Goal: Information Seeking & Learning: Learn about a topic

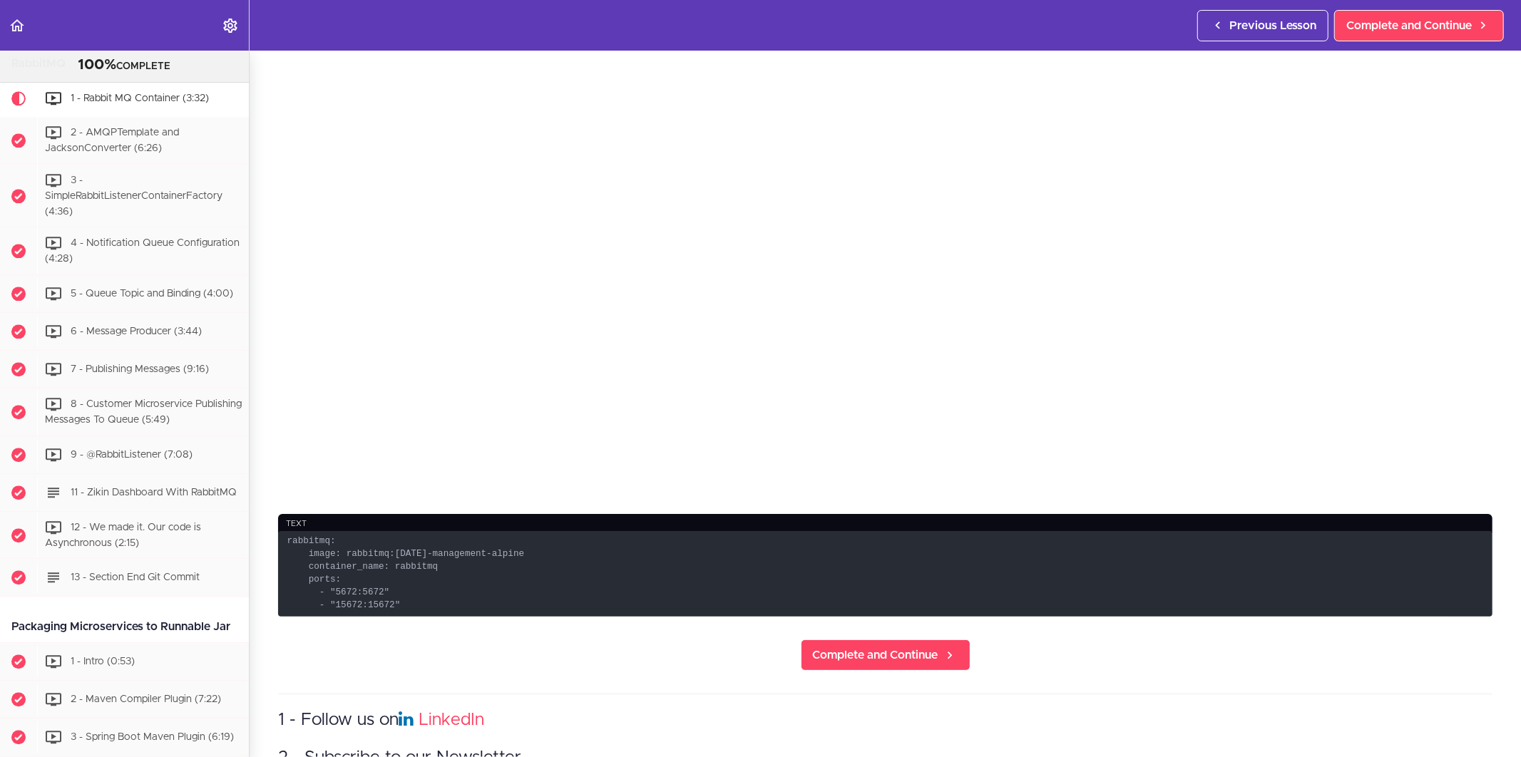
scroll to position [396, 0]
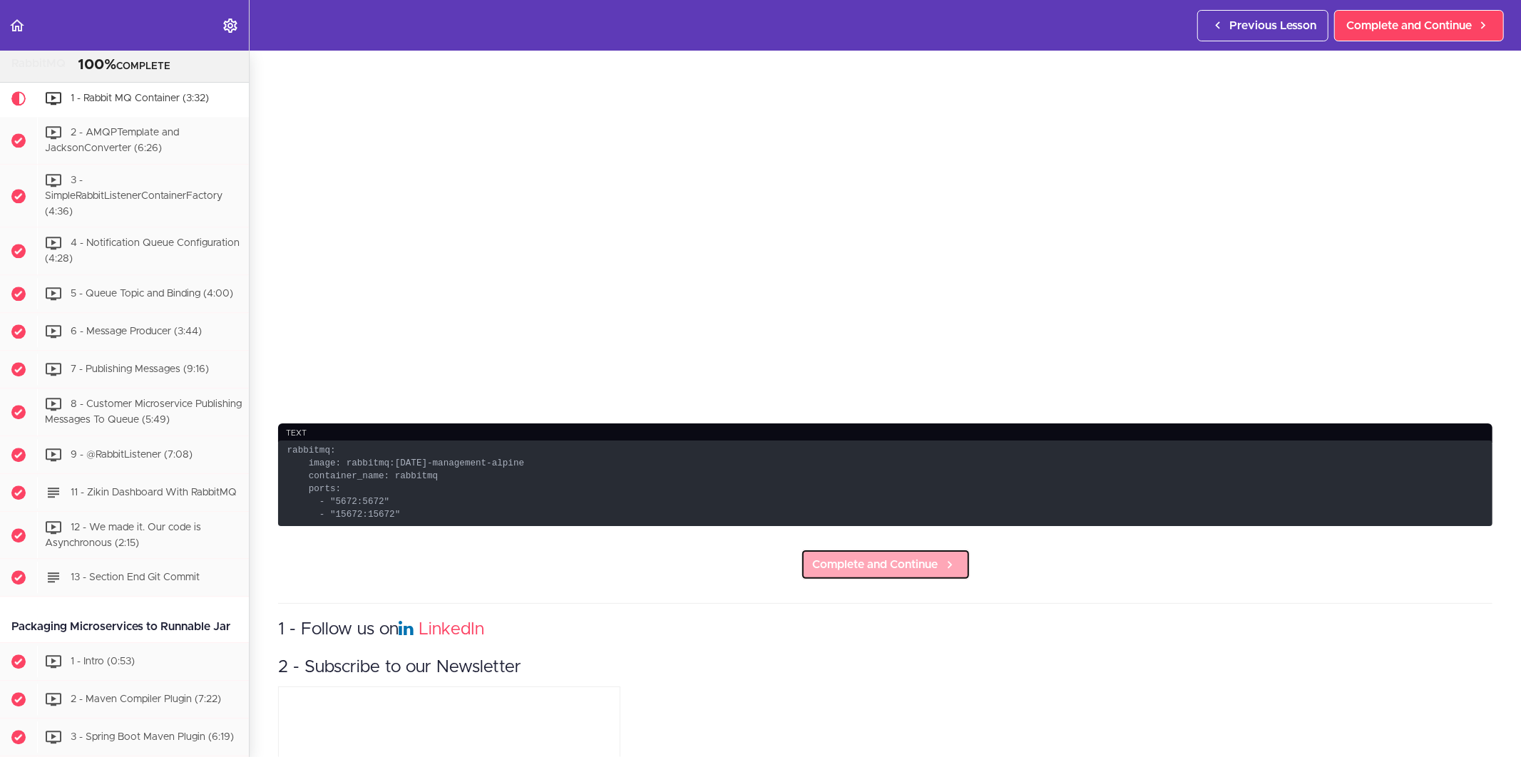
click at [908, 556] on span "Complete and Continue" at bounding box center [875, 564] width 125 height 17
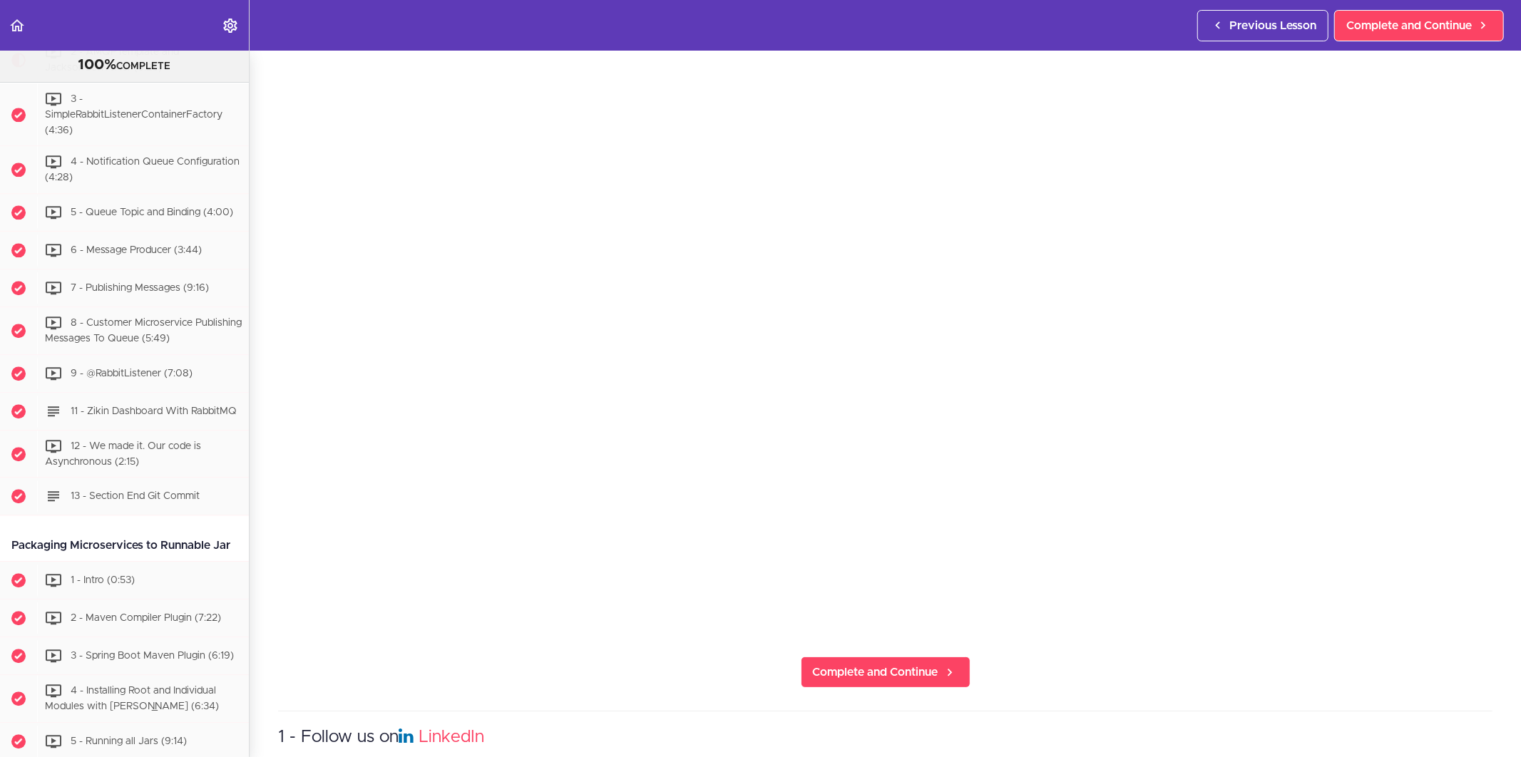
scroll to position [158, 0]
click at [518, 663] on section "Microservices and Distributed Systems 100% COMPLETE Getting Started 1 - Few Wor…" at bounding box center [760, 404] width 1521 height 707
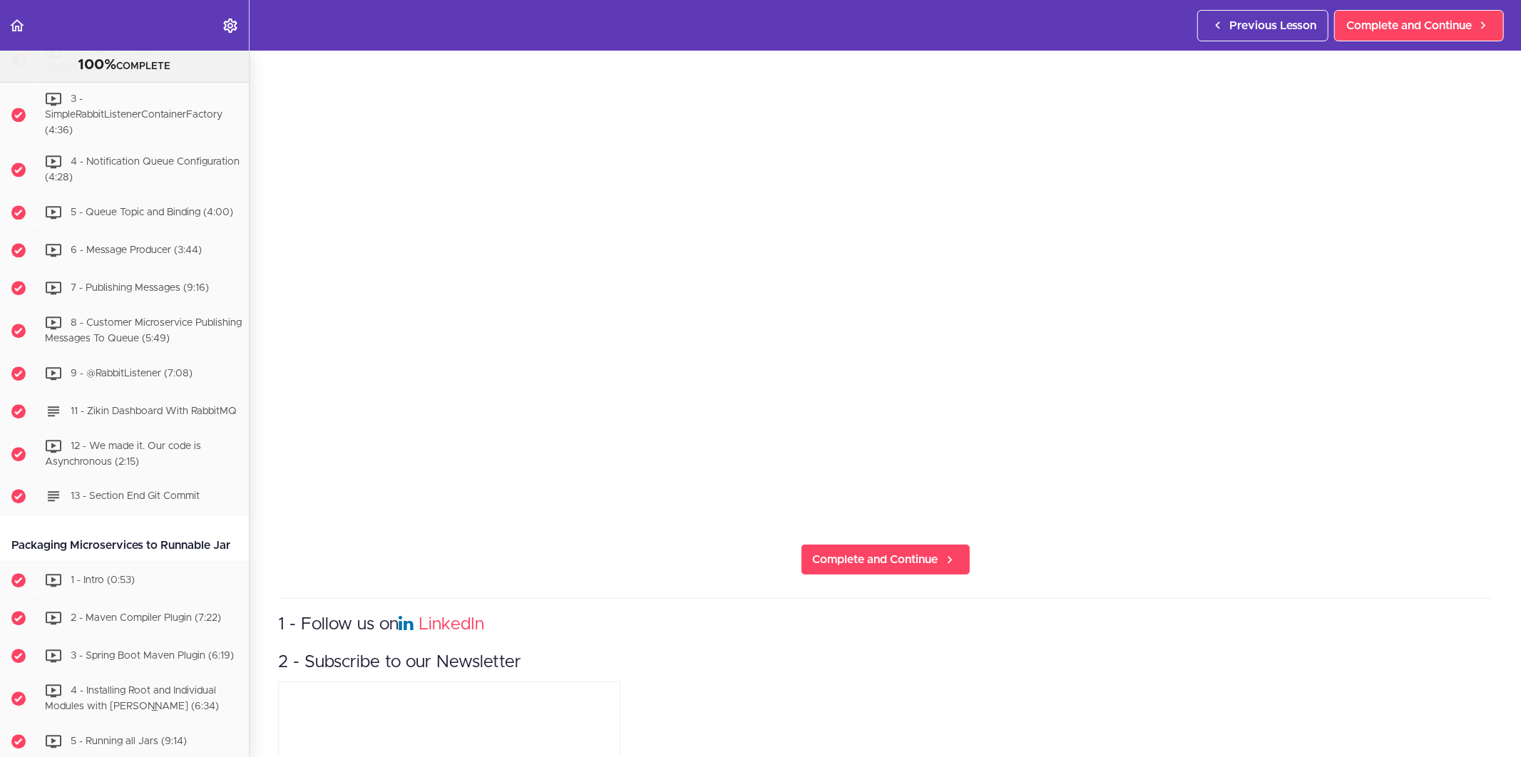
scroll to position [295, 0]
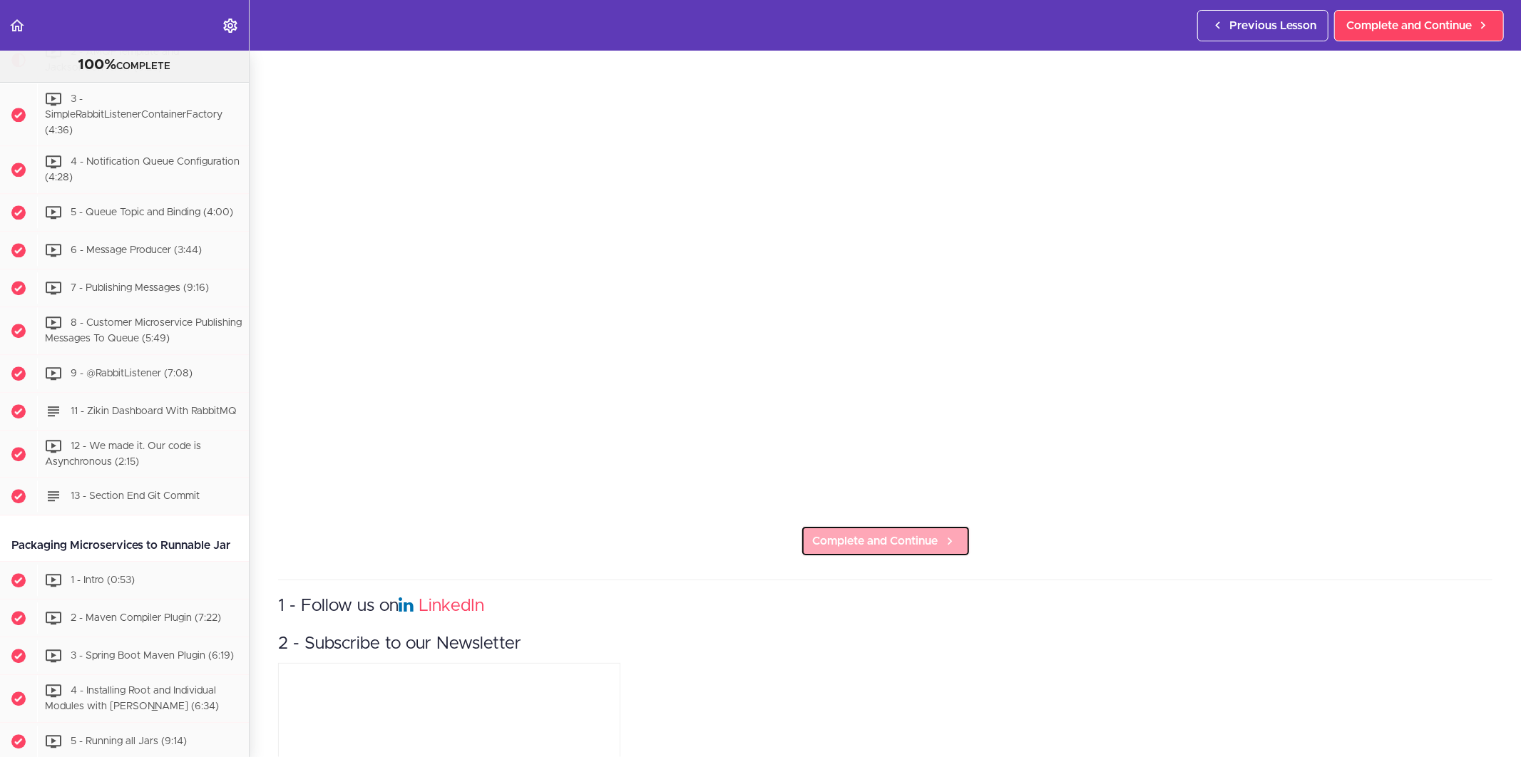
click at [839, 540] on span "Complete and Continue" at bounding box center [875, 541] width 125 height 17
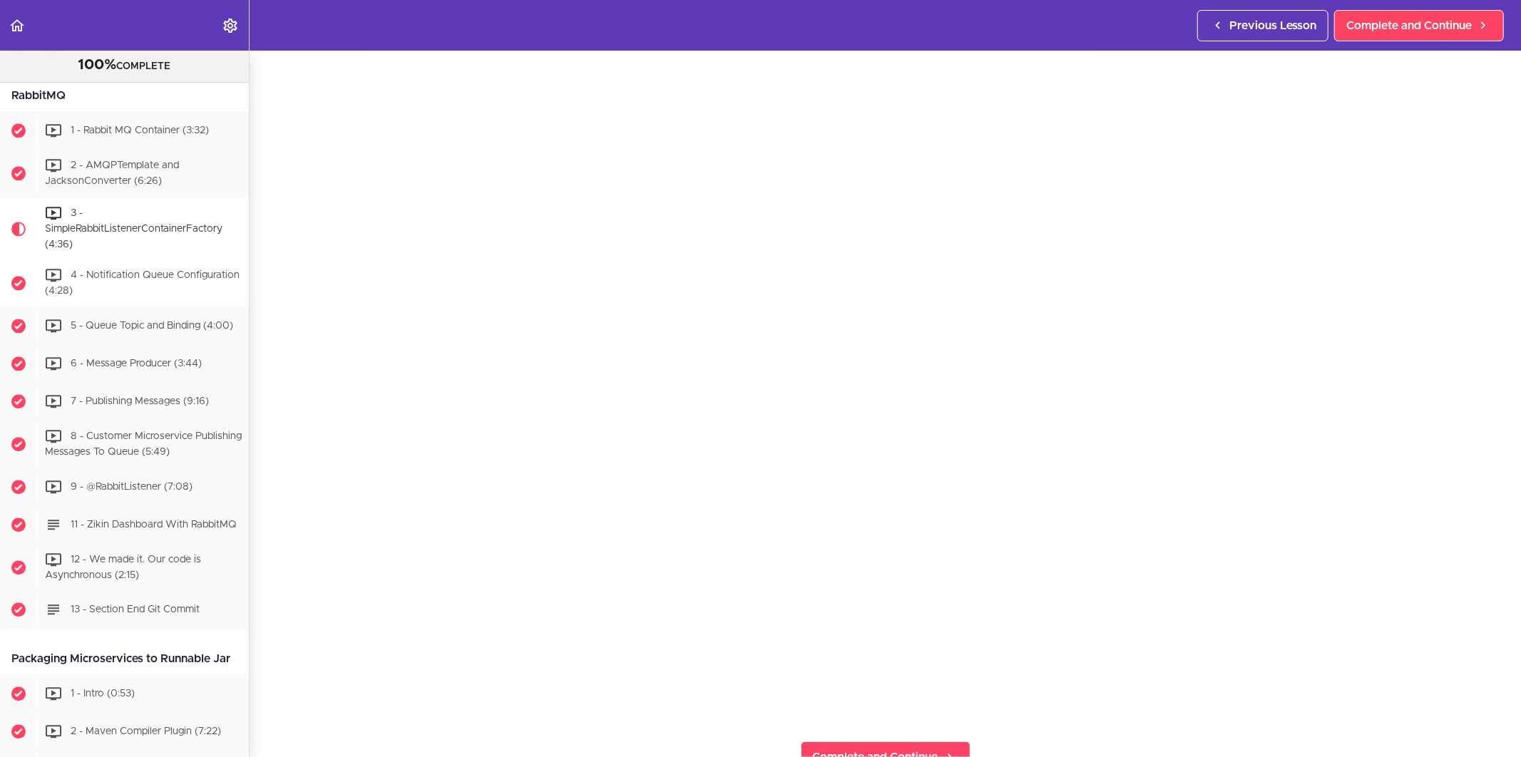
scroll to position [2852, 0]
click at [1032, 717] on section "Microservices and Distributed Systems 100% COMPLETE Getting Started 1 - Few Wor…" at bounding box center [760, 404] width 1521 height 707
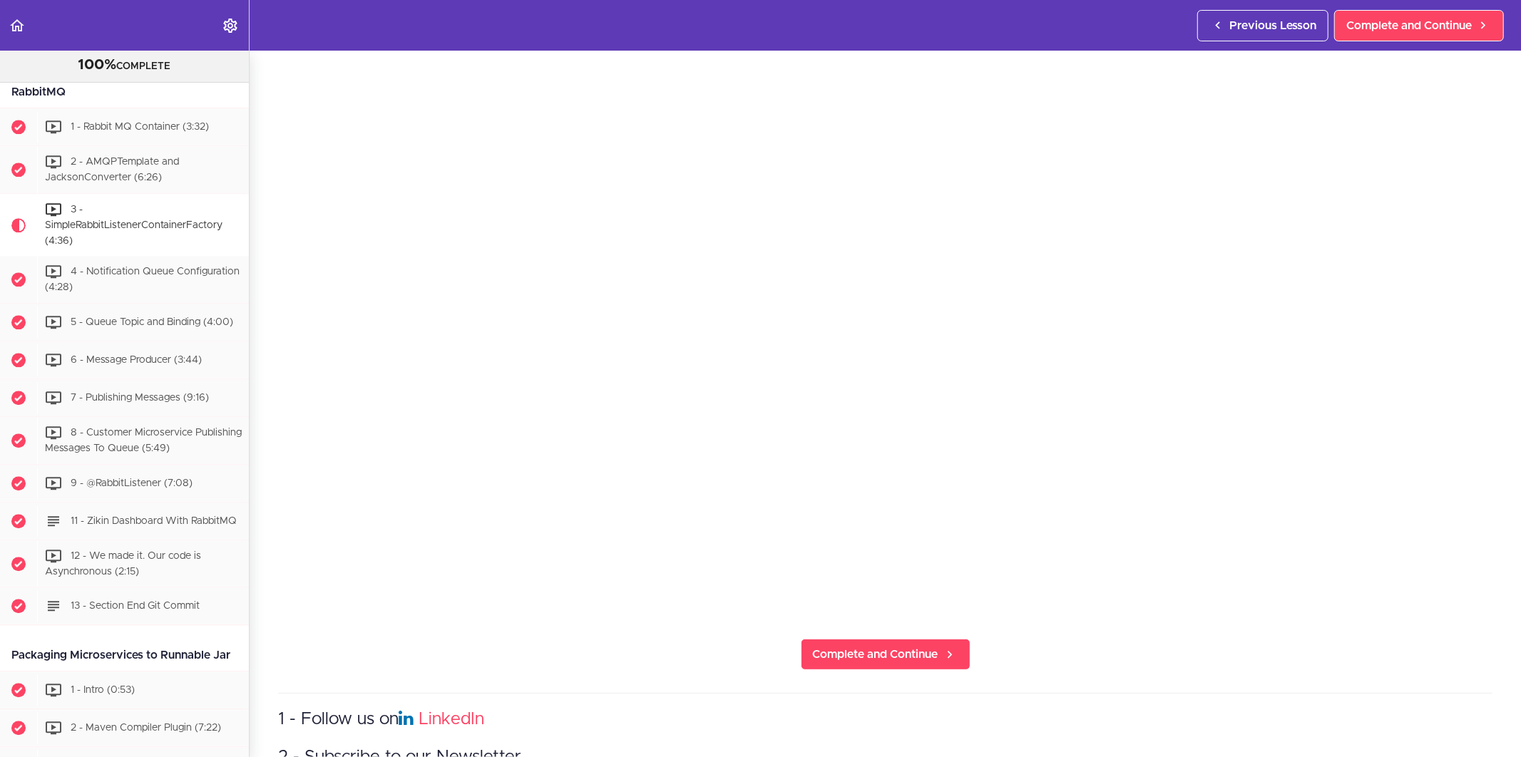
scroll to position [317, 0]
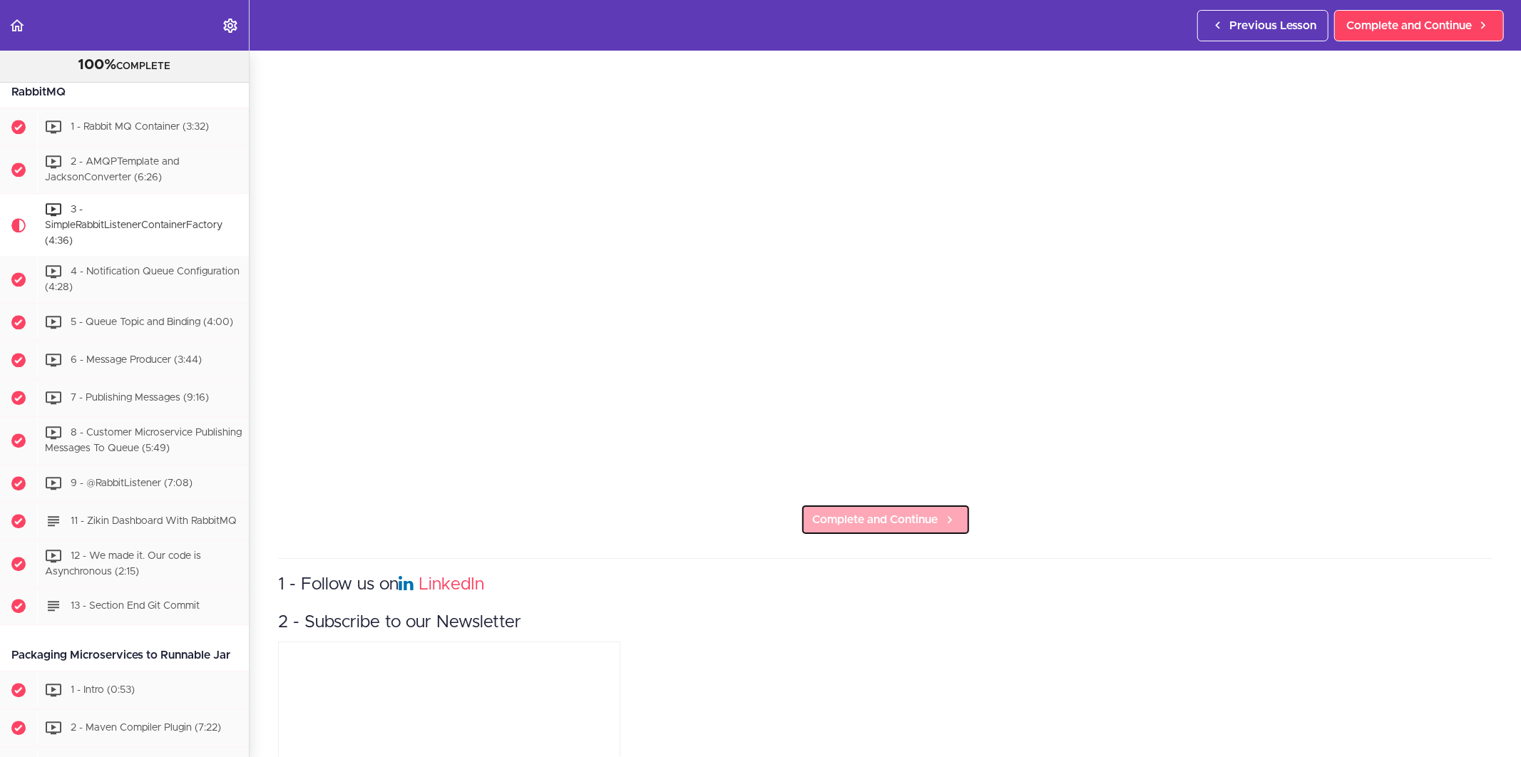
click at [925, 515] on span "Complete and Continue" at bounding box center [875, 519] width 125 height 17
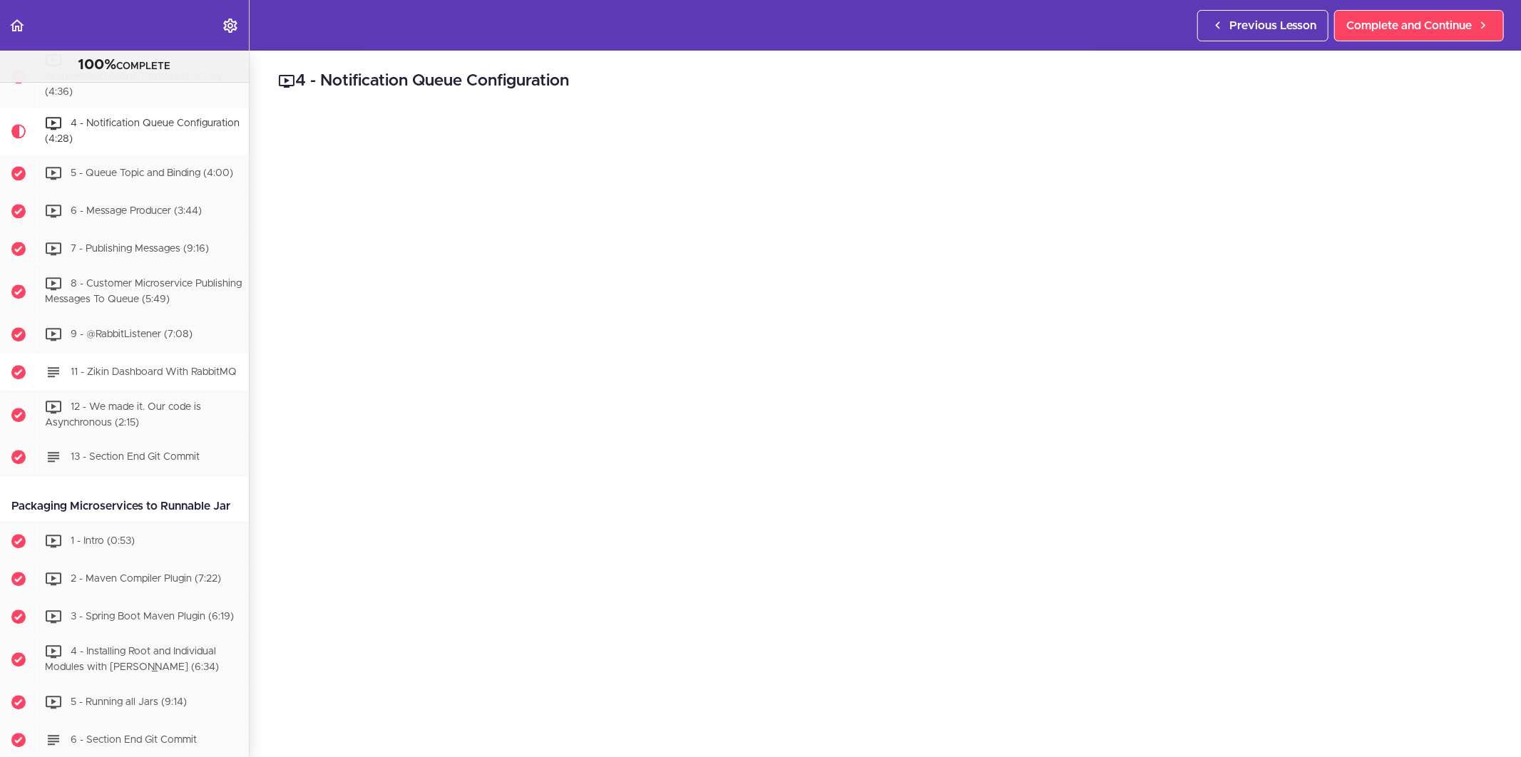
scroll to position [2994, 0]
